Goal: Navigation & Orientation: Find specific page/section

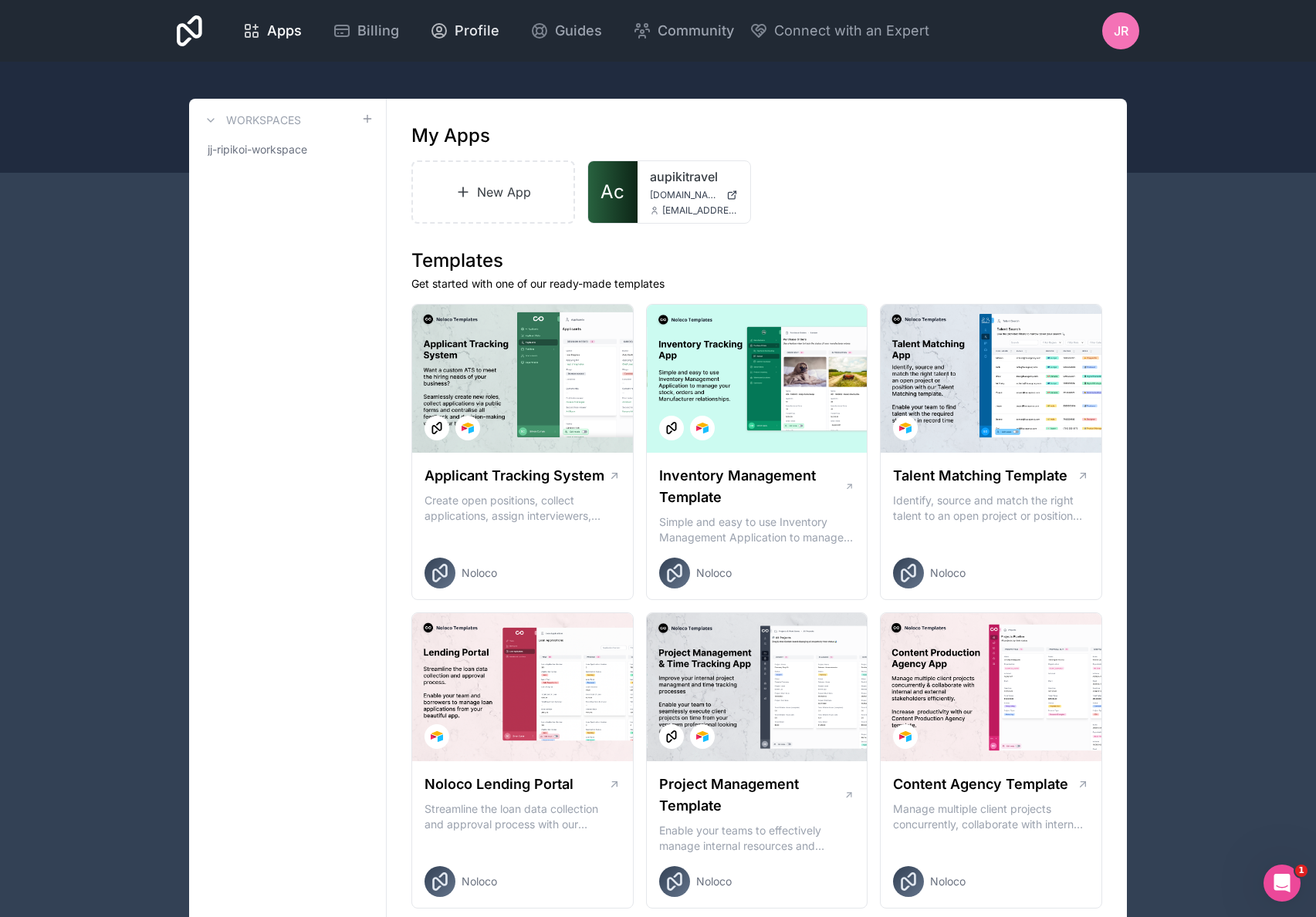
click at [485, 32] on span "Profile" at bounding box center [477, 31] width 45 height 21
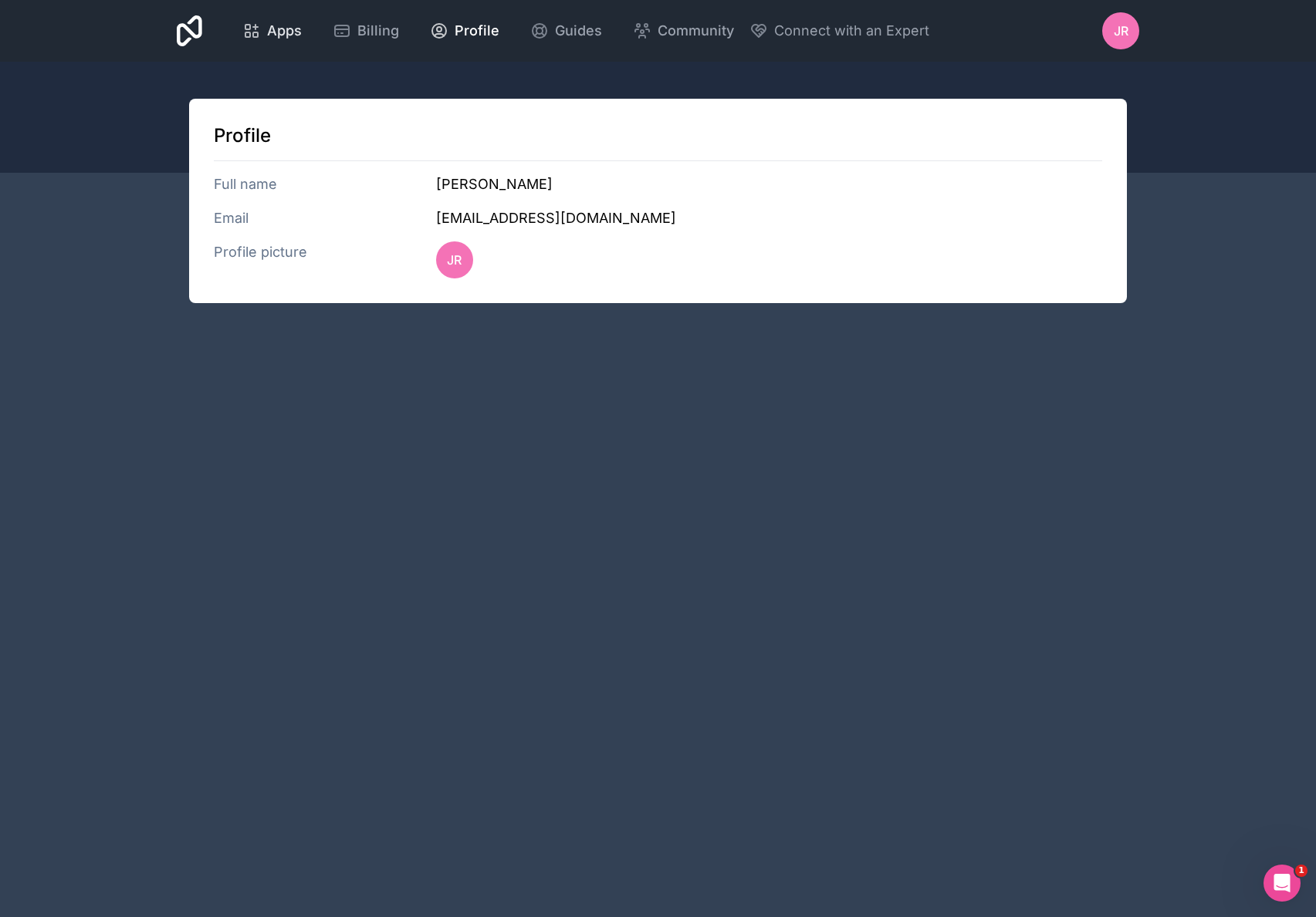
click at [274, 25] on span "Apps" at bounding box center [284, 31] width 34 height 21
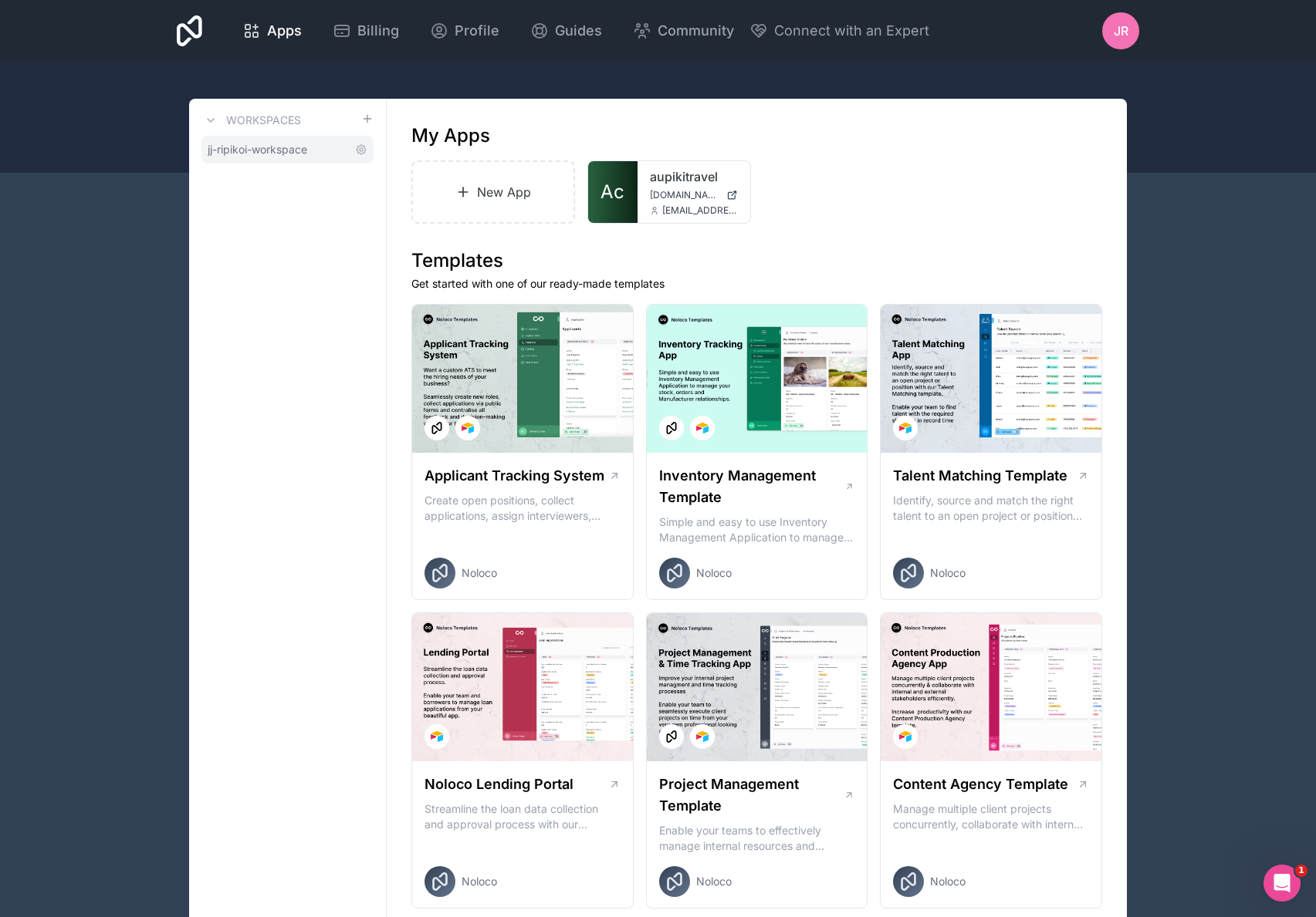
click at [313, 151] on link "jj-ripikoi-workspace" at bounding box center [287, 150] width 172 height 28
click at [670, 185] on link "aupikitravel" at bounding box center [694, 177] width 88 height 19
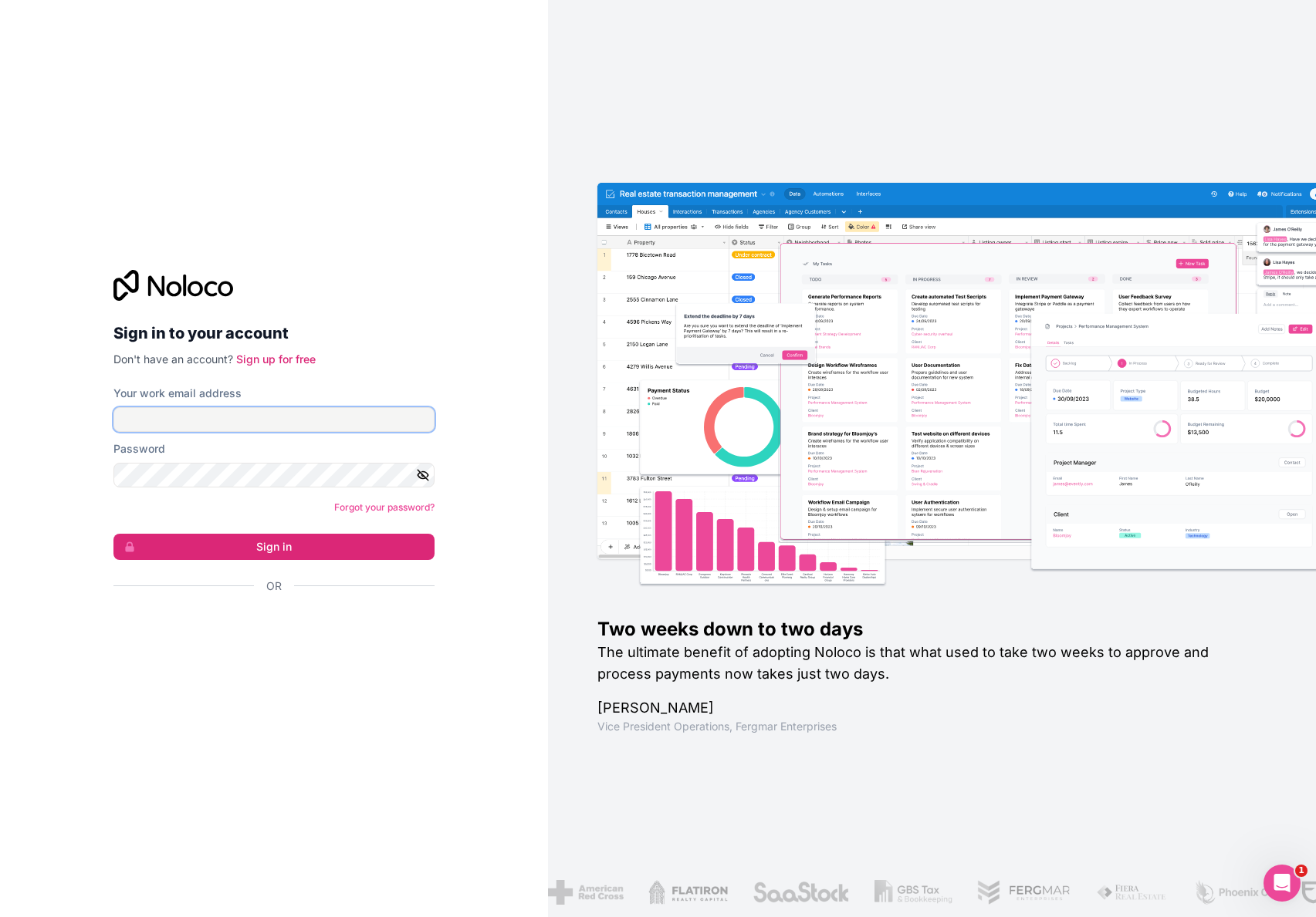
click at [322, 418] on input "Your work email address" at bounding box center [274, 420] width 321 height 25
type input "[EMAIL_ADDRESS][DOMAIN_NAME]"
click at [114, 533] on button "Sign in" at bounding box center [274, 546] width 321 height 26
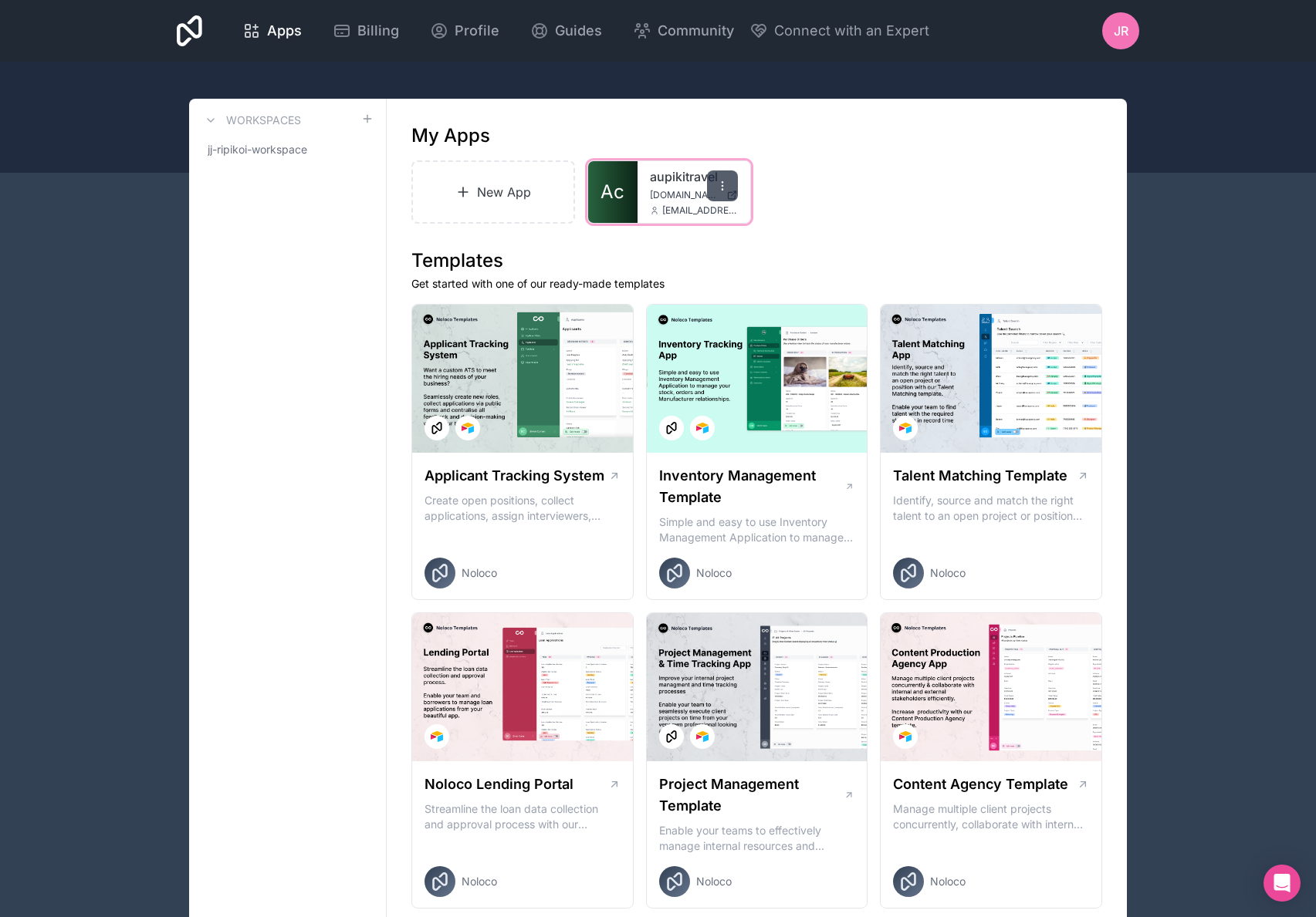
click at [724, 190] on icon at bounding box center [722, 185] width 12 height 12
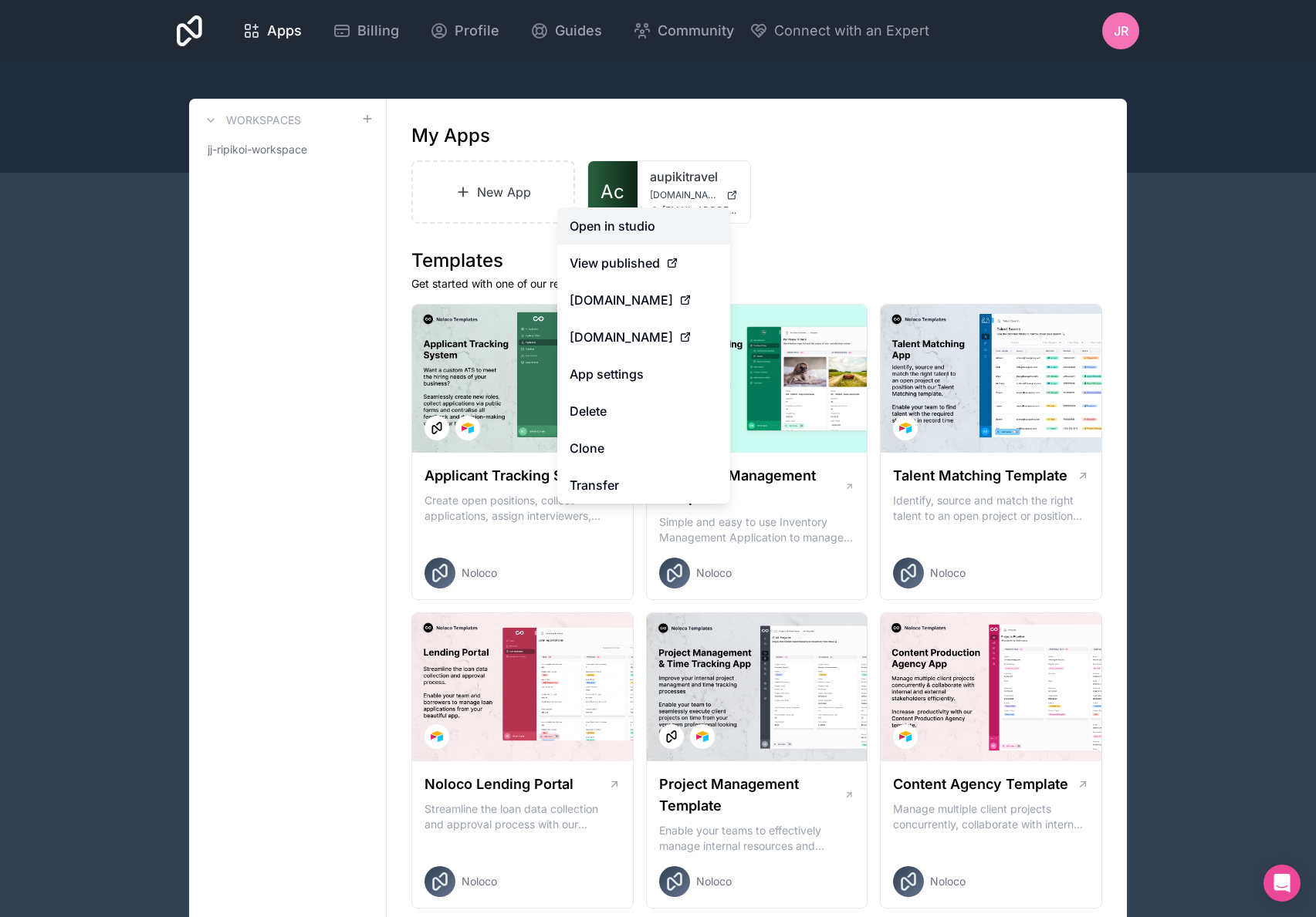
click at [638, 220] on link "Open in studio" at bounding box center [644, 226] width 173 height 37
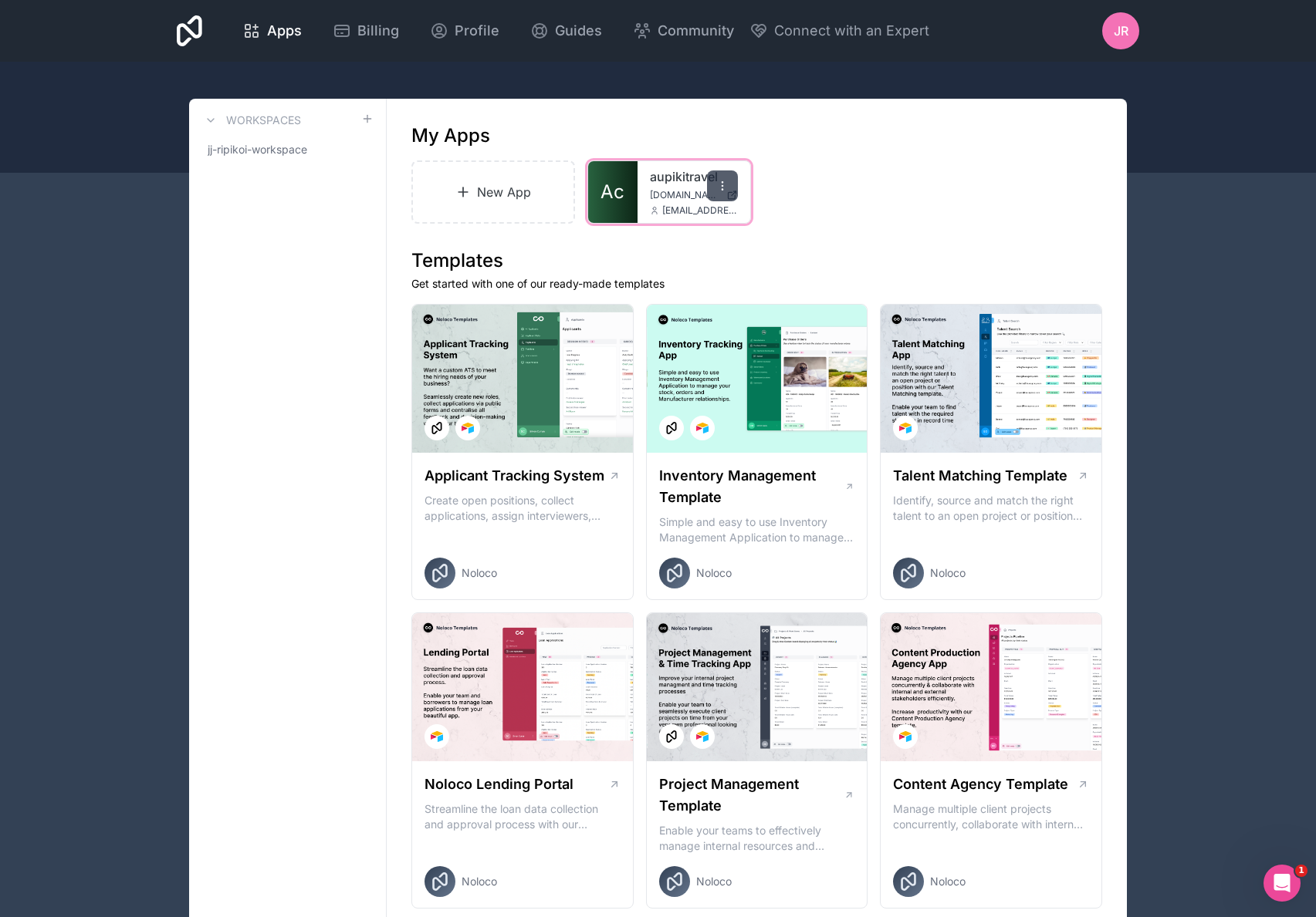
click at [731, 180] on div at bounding box center [722, 185] width 31 height 31
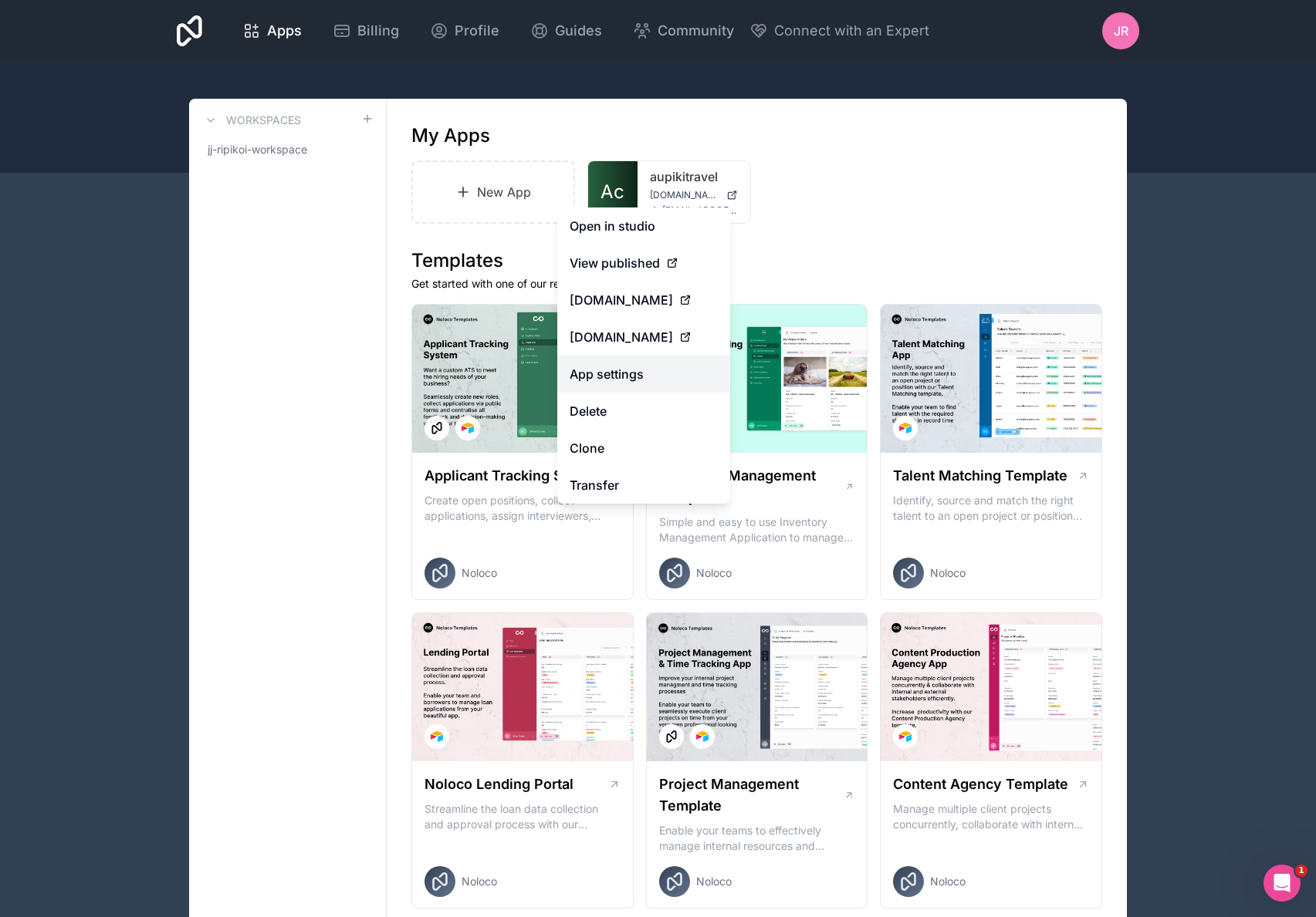
click at [640, 371] on link "App settings" at bounding box center [644, 374] width 173 height 37
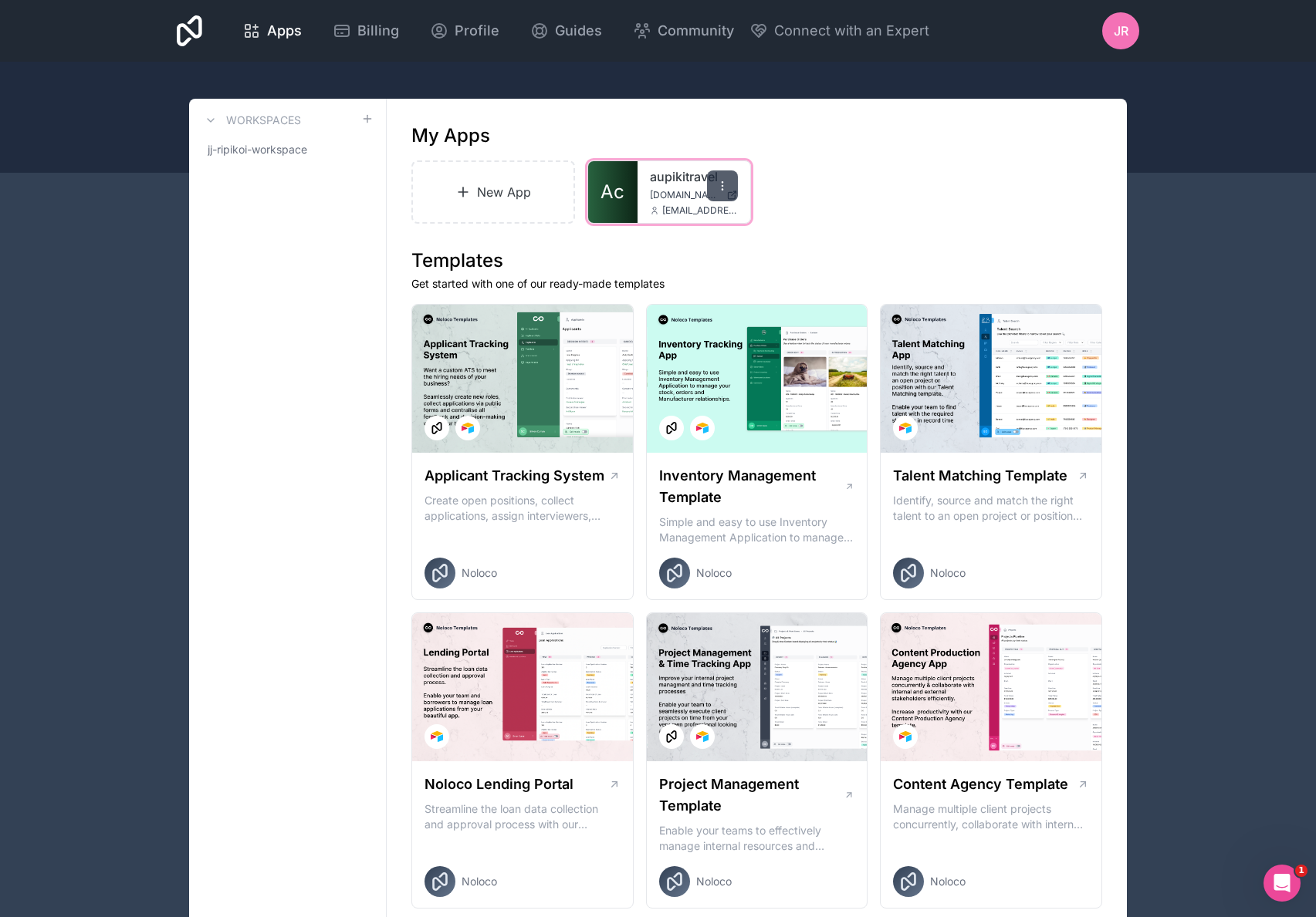
click at [727, 182] on icon at bounding box center [722, 185] width 12 height 12
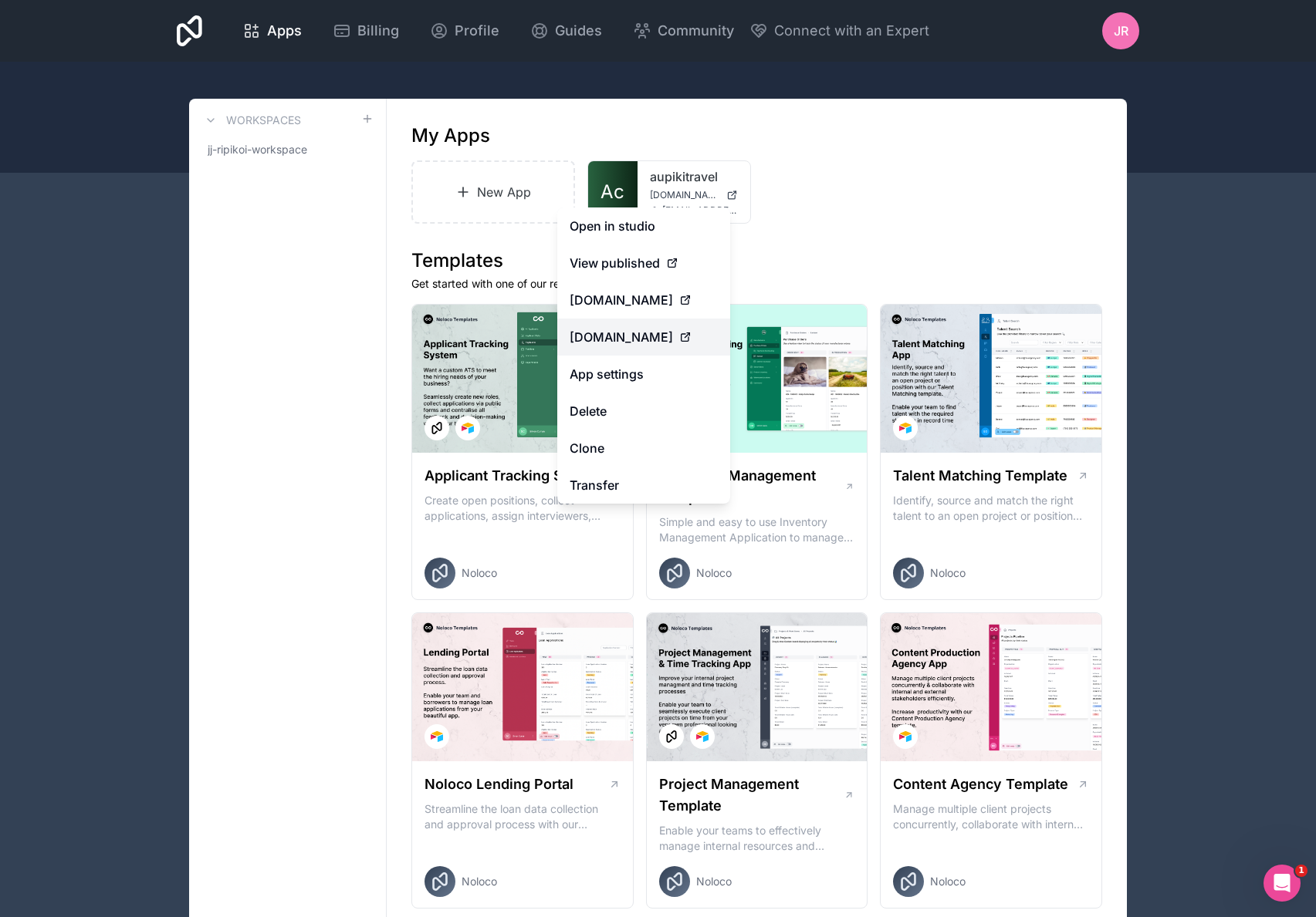
click at [624, 336] on span "www.connect.aupikitravel.co.nz" at bounding box center [621, 337] width 103 height 19
click at [625, 333] on span "www.connect.aupikitravel.co.nz" at bounding box center [621, 337] width 103 height 19
click at [634, 295] on span "[DOMAIN_NAME]" at bounding box center [621, 300] width 103 height 19
